Goal: Task Accomplishment & Management: Use online tool/utility

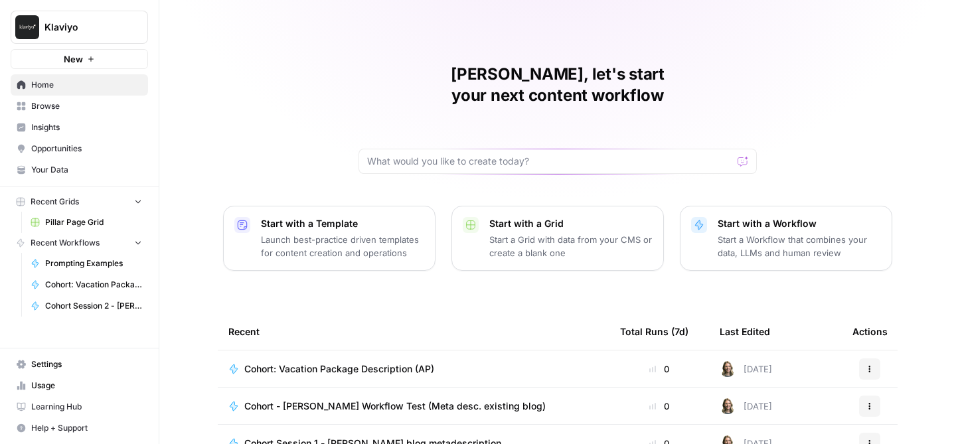
click at [52, 107] on span "Browse" at bounding box center [86, 106] width 111 height 12
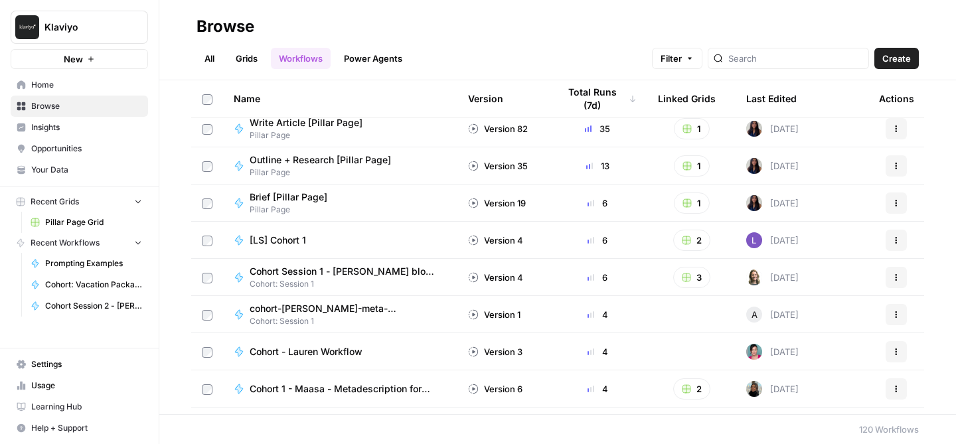
scroll to position [1, 0]
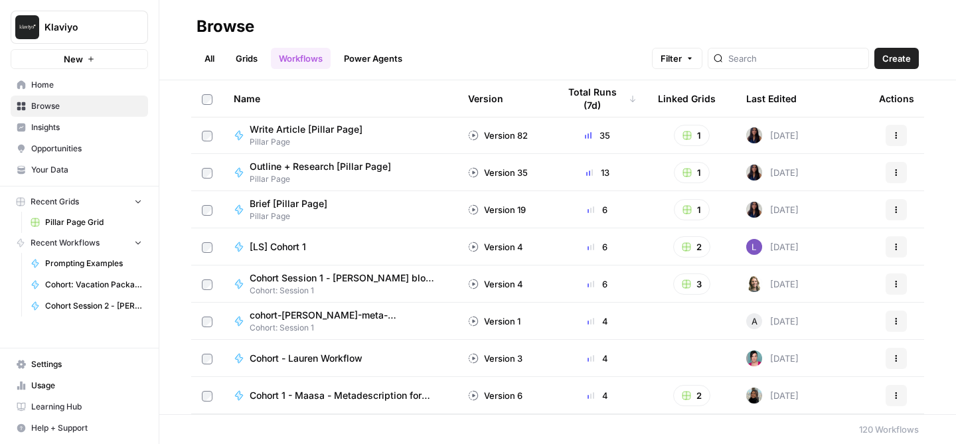
click at [784, 97] on div "Last Edited" at bounding box center [771, 98] width 50 height 37
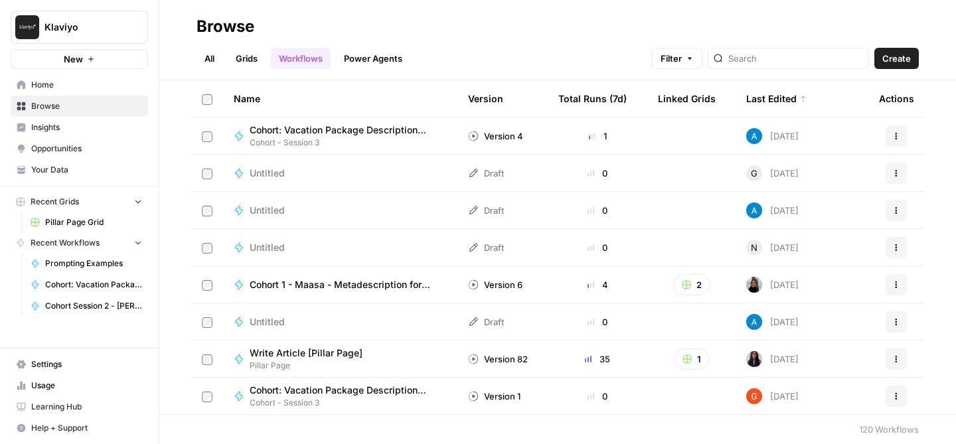
click at [784, 97] on div "Last Edited" at bounding box center [776, 98] width 61 height 37
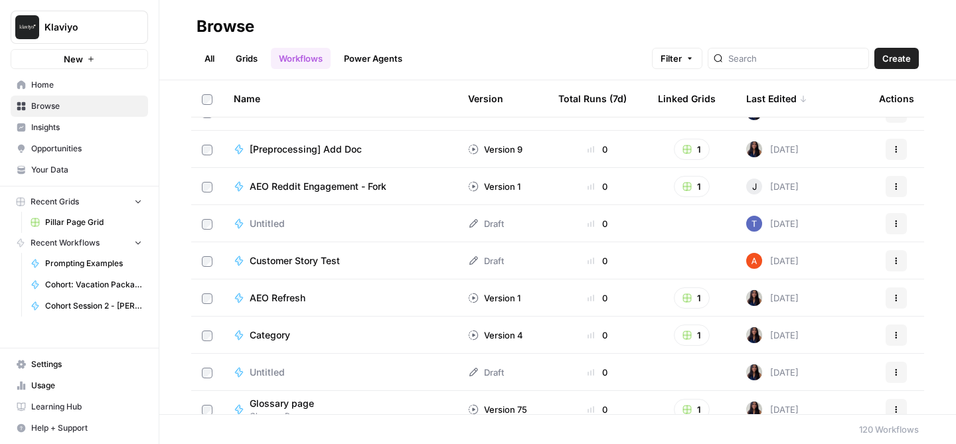
scroll to position [989, 0]
click at [811, 62] on input "search" at bounding box center [795, 58] width 135 height 13
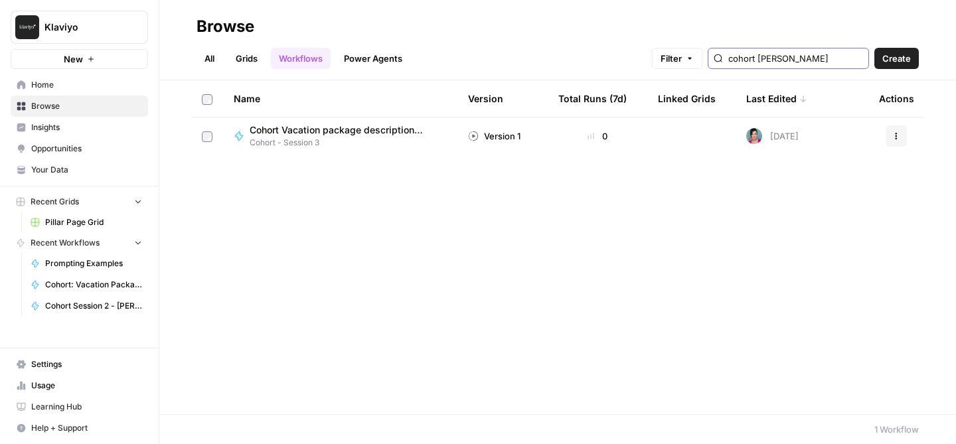
type input "cohort [PERSON_NAME]"
click at [361, 131] on span "Cohort Vacation package description (Lauren)" at bounding box center [343, 130] width 187 height 13
click at [801, 61] on input "cohort [PERSON_NAME]" at bounding box center [795, 58] width 135 height 13
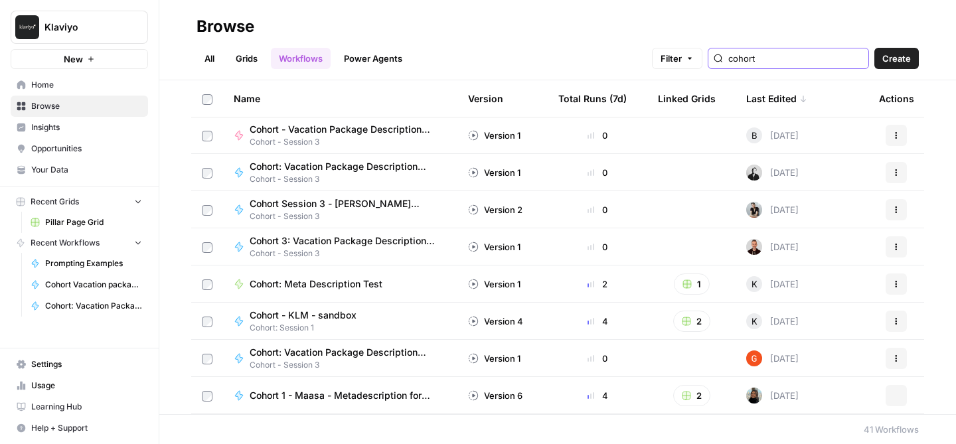
scroll to position [1184, 0]
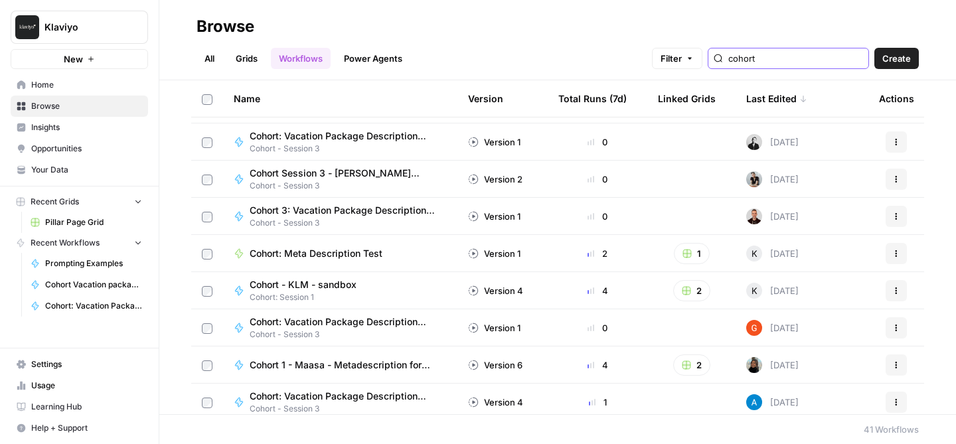
type input "cohort"
click at [201, 52] on link "All" at bounding box center [210, 58] width 26 height 21
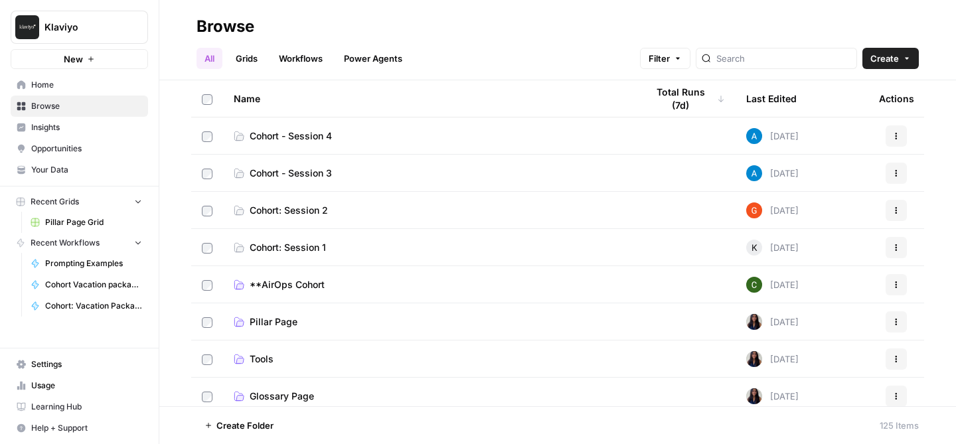
click at [246, 172] on link "Cohort - Session 3" at bounding box center [430, 173] width 392 height 13
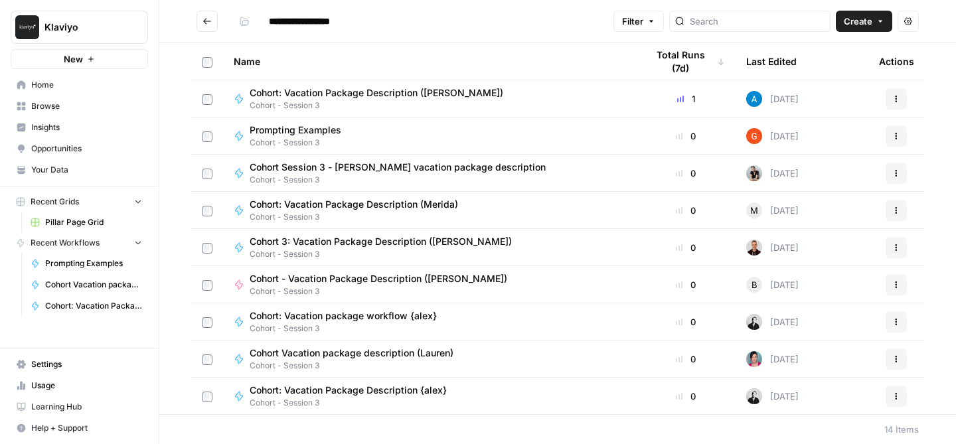
click at [892, 95] on icon "button" at bounding box center [896, 99] width 8 height 8
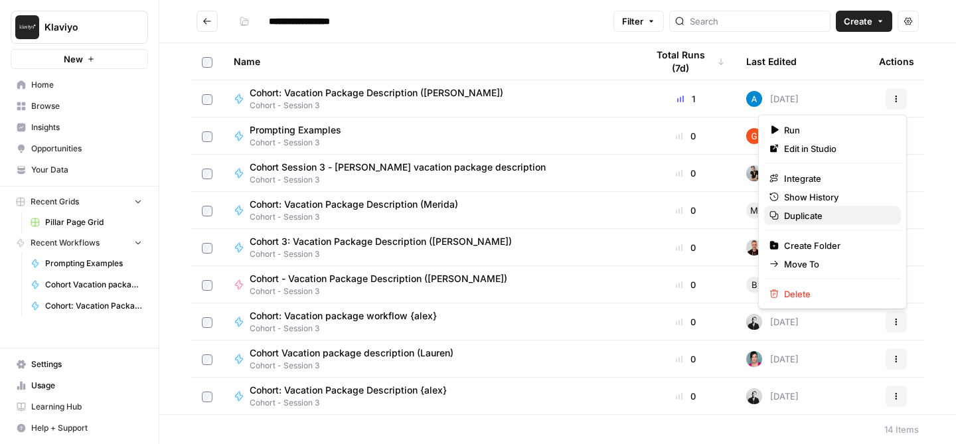
click at [800, 217] on span "Duplicate" at bounding box center [837, 215] width 106 height 13
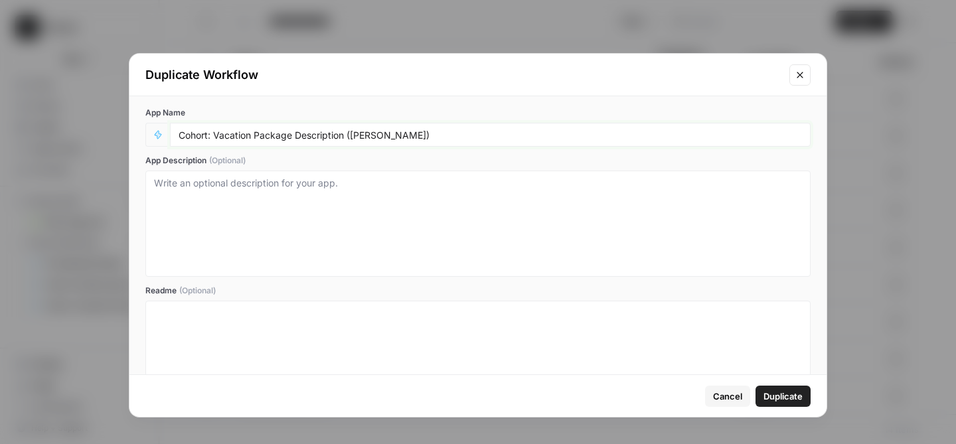
click at [376, 132] on input "Cohort: Vacation Package Description ([PERSON_NAME])" at bounding box center [491, 135] width 624 height 12
click at [371, 133] on input "Cohort: Vacation Package Description ([PERSON_NAME])" at bounding box center [491, 135] width 624 height 12
type input "Cohort: Vacation Package Description ([GEOGRAPHIC_DATA])"
click at [793, 396] on span "Duplicate" at bounding box center [783, 396] width 39 height 13
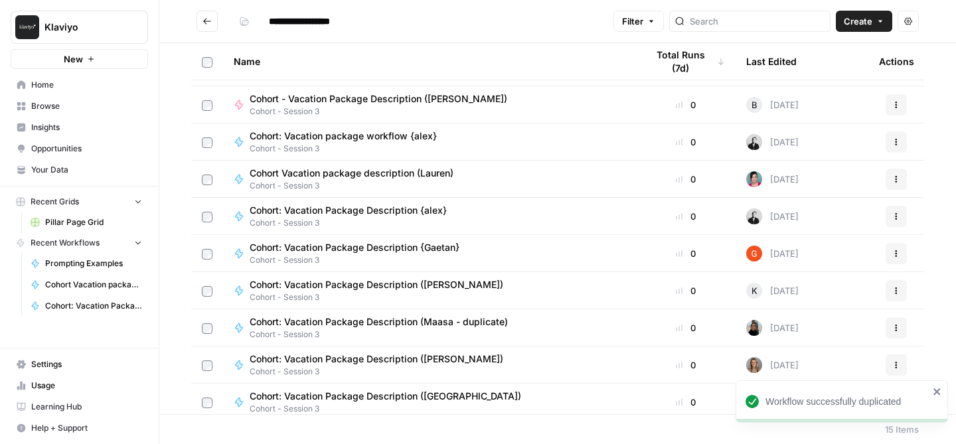
scroll to position [224, 0]
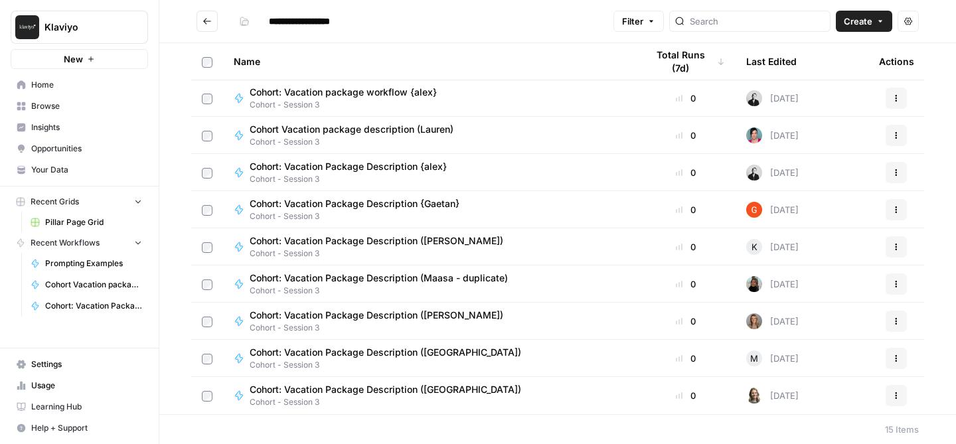
click at [371, 387] on span "Cohort: Vacation Package Description ([GEOGRAPHIC_DATA])" at bounding box center [386, 389] width 272 height 13
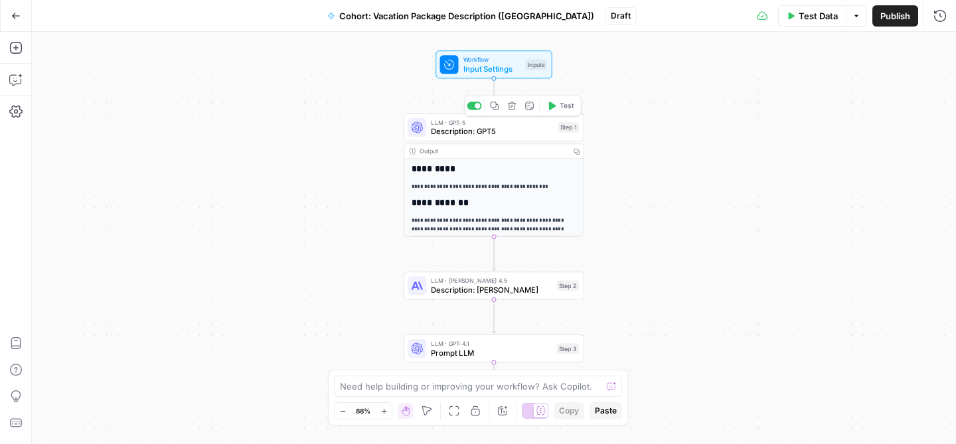
click at [458, 130] on span "Description: GPT5" at bounding box center [492, 131] width 122 height 12
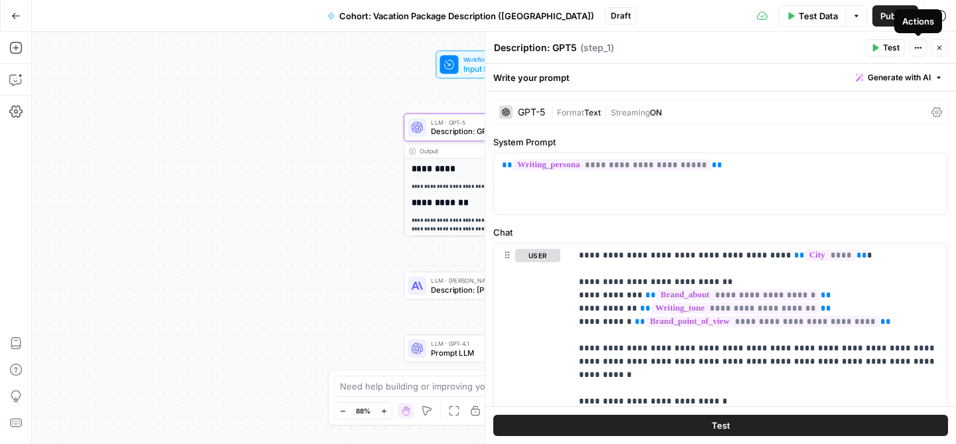
click at [912, 45] on button "Actions" at bounding box center [918, 47] width 17 height 17
click at [566, 305] on div "**********" at bounding box center [721, 378] width 454 height 268
click at [656, 357] on p "**********" at bounding box center [759, 362] width 361 height 226
click at [938, 112] on icon at bounding box center [937, 113] width 11 height 10
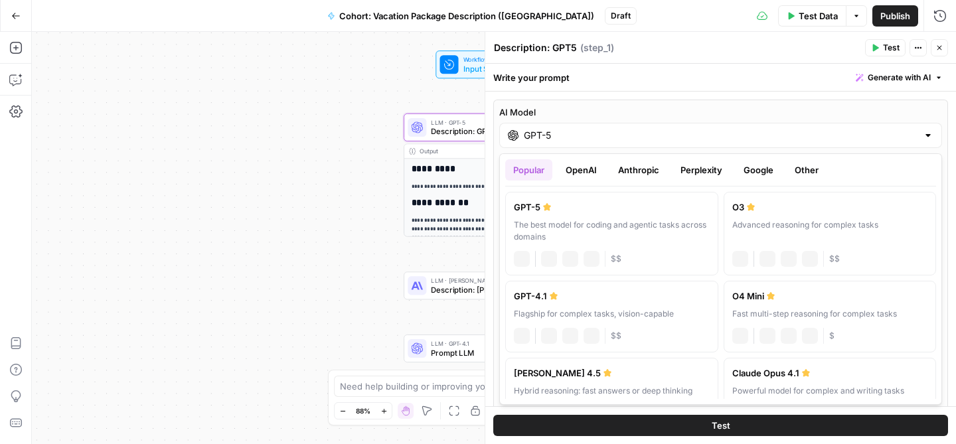
click at [938, 112] on label "AI Model" at bounding box center [720, 112] width 443 height 13
click at [918, 129] on input "GPT-5" at bounding box center [721, 135] width 394 height 13
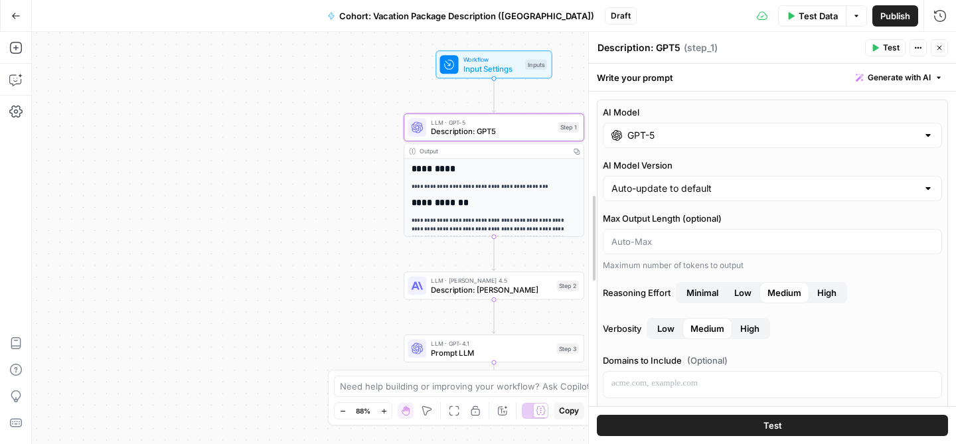
drag, startPoint x: 487, startPoint y: 74, endPoint x: 591, endPoint y: 79, distance: 103.7
click at [312, 179] on div "**********" at bounding box center [494, 238] width 924 height 412
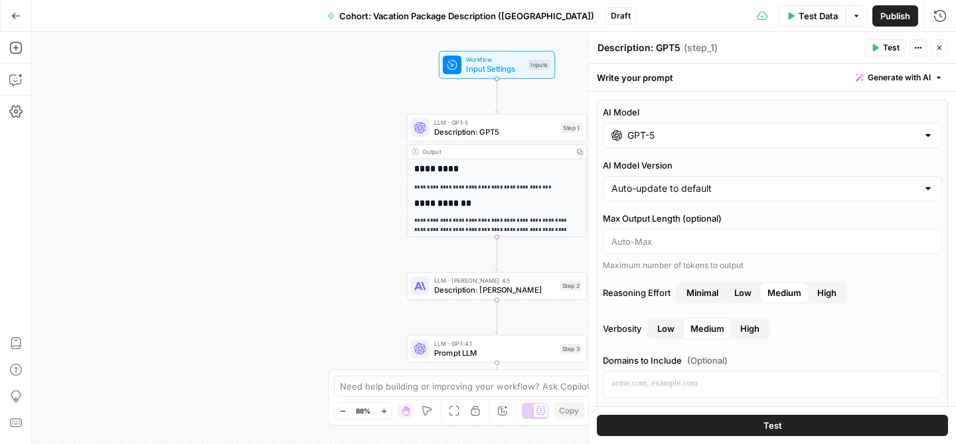
click at [471, 66] on span "Input Settings" at bounding box center [495, 69] width 58 height 12
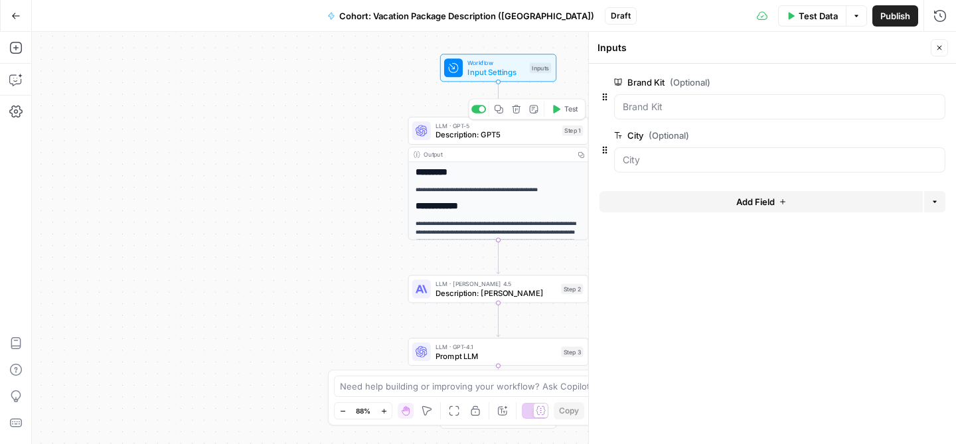
click at [515, 135] on span "Description: GPT5" at bounding box center [497, 135] width 122 height 12
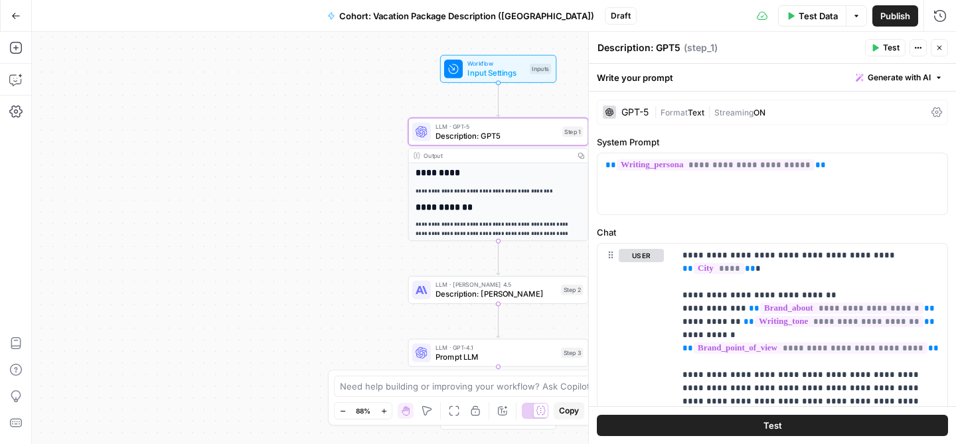
click at [846, 23] on button "Options" at bounding box center [856, 15] width 21 height 21
click at [848, 19] on button "Options" at bounding box center [856, 15] width 21 height 21
click at [819, 44] on span "Run Test" at bounding box center [819, 47] width 58 height 13
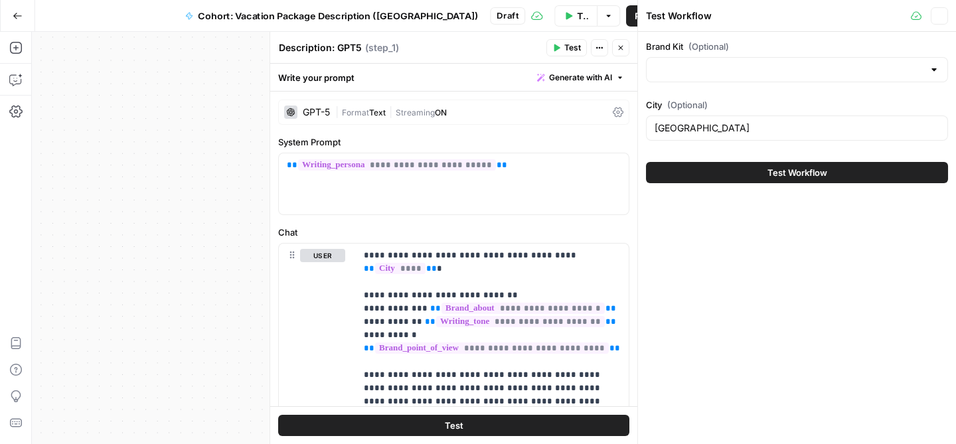
type input "KAYAK"
click at [786, 172] on span "Test Workflow" at bounding box center [798, 172] width 60 height 13
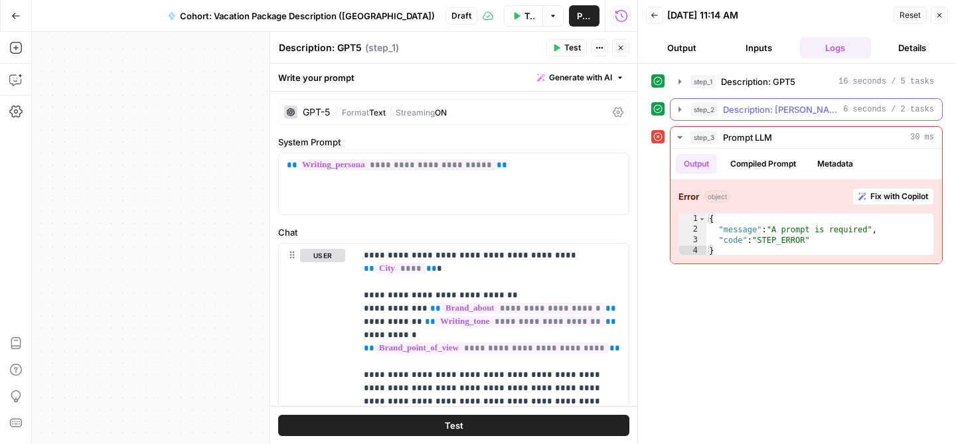
click at [796, 106] on span "Description: [PERSON_NAME]" at bounding box center [780, 109] width 115 height 13
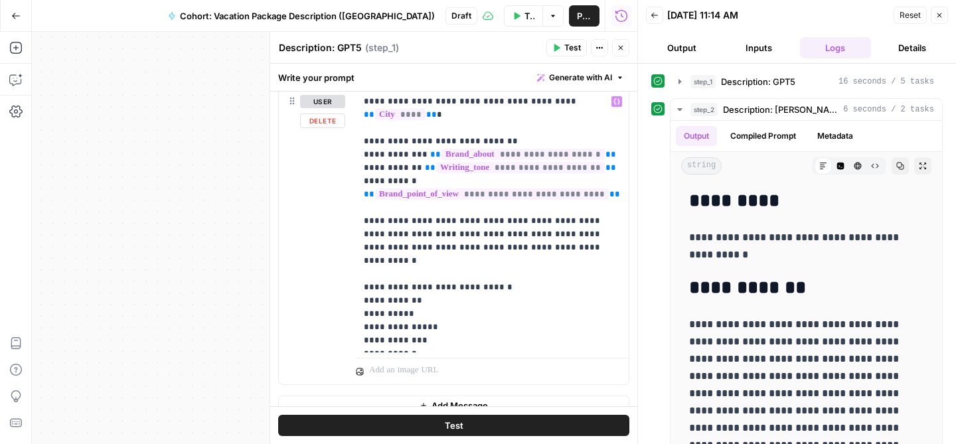
scroll to position [171, 0]
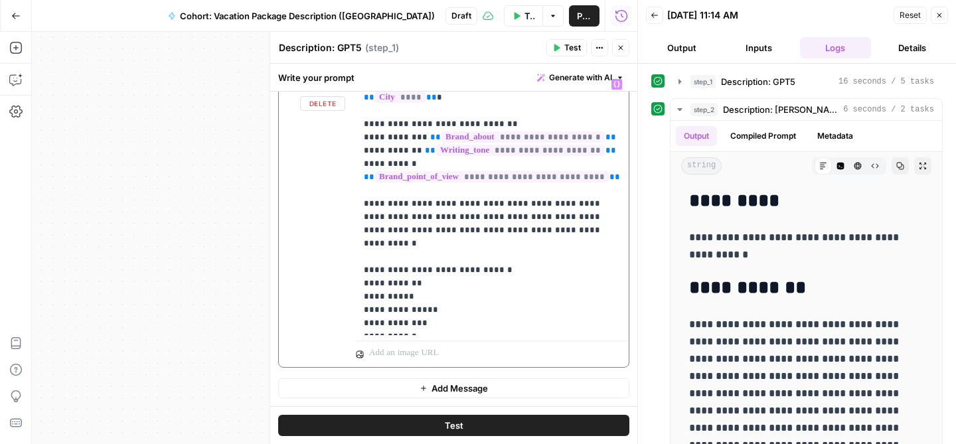
click at [544, 220] on p "**********" at bounding box center [492, 204] width 257 height 252
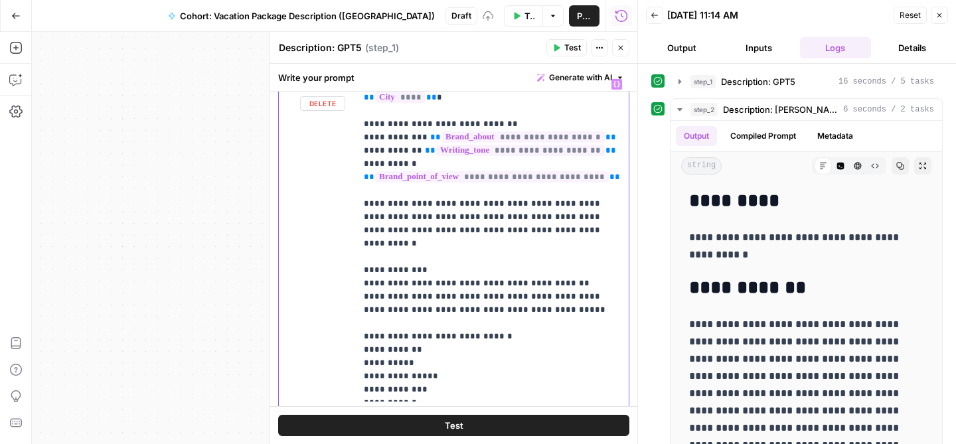
click at [542, 283] on p "**********" at bounding box center [492, 237] width 257 height 319
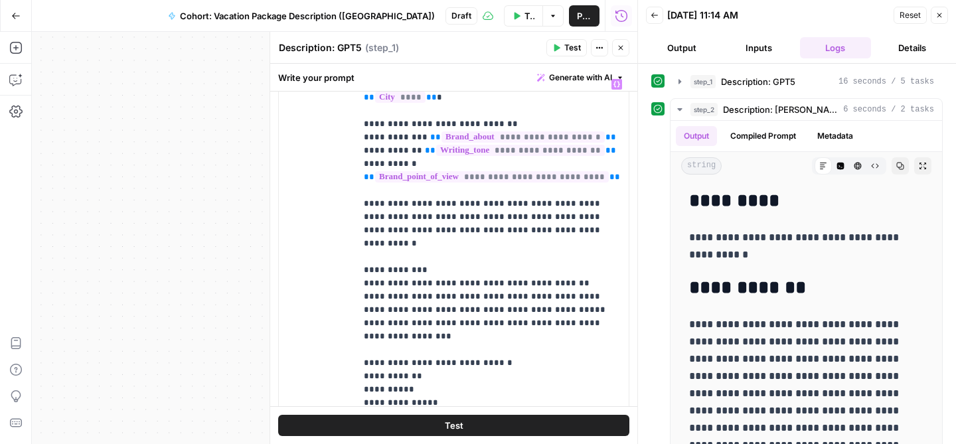
click at [464, 428] on button "Test" at bounding box center [453, 425] width 351 height 21
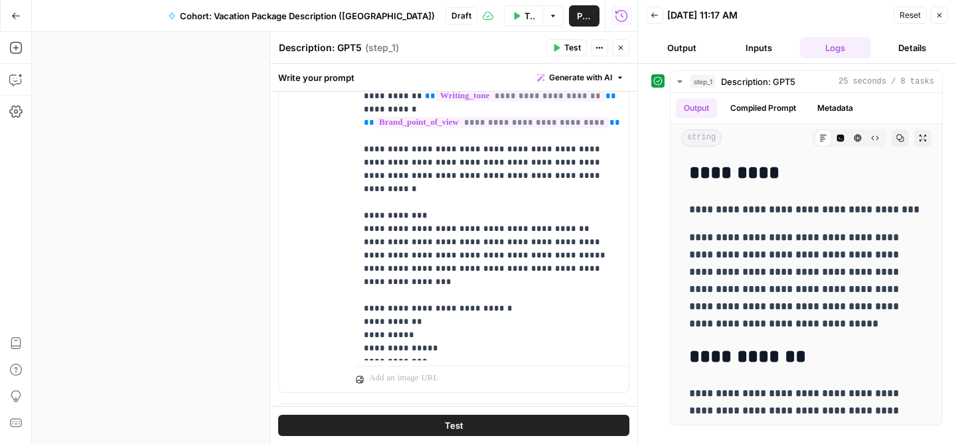
scroll to position [251, 0]
